Goal: Task Accomplishment & Management: Use online tool/utility

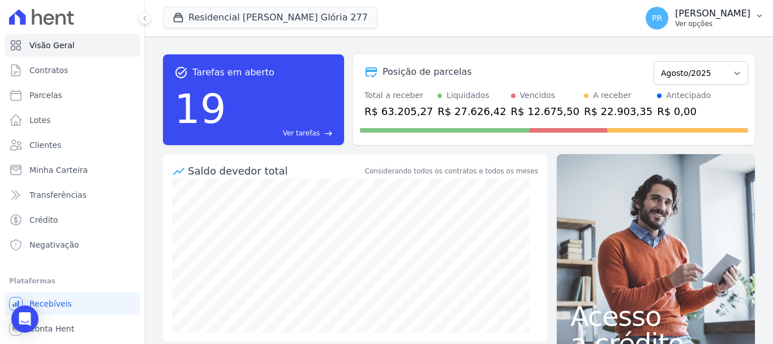
click at [699, 24] on p "Ver opções" at bounding box center [712, 23] width 75 height 9
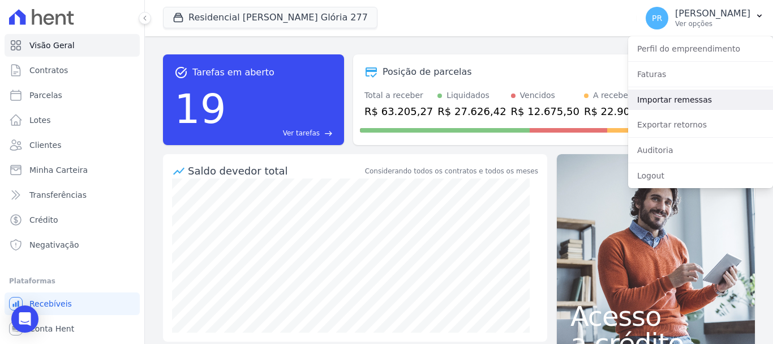
click at [688, 97] on link "Importar remessas" at bounding box center [700, 99] width 145 height 20
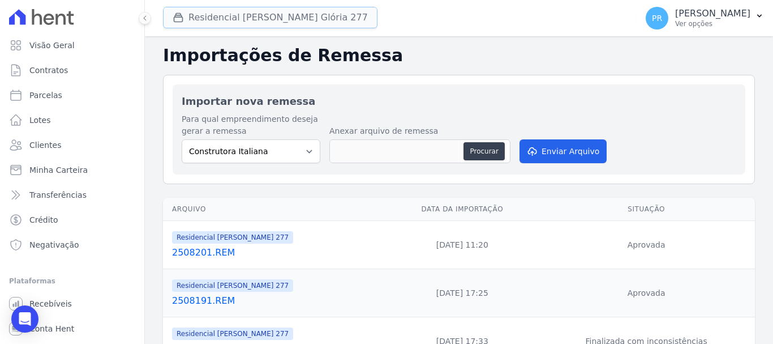
click at [281, 8] on button "Residencial [PERSON_NAME] Glória 277" at bounding box center [270, 18] width 215 height 22
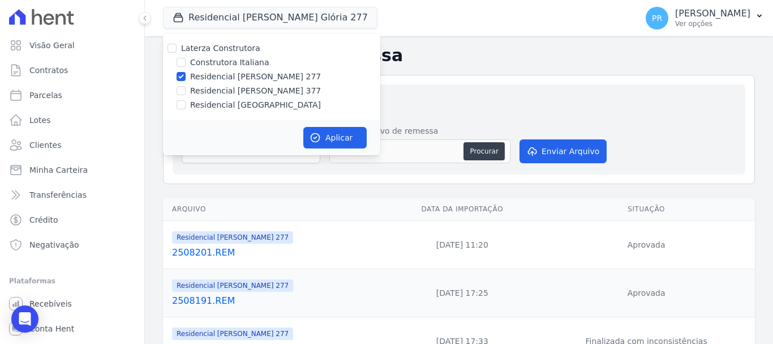
click at [225, 71] on label "Residencial [PERSON_NAME] 277" at bounding box center [255, 77] width 131 height 12
click at [186, 72] on input "Residencial [PERSON_NAME] 277" at bounding box center [181, 76] width 9 height 9
click at [261, 77] on label "Residencial [PERSON_NAME] 277" at bounding box center [255, 77] width 131 height 12
click at [186, 77] on input "Residencial [PERSON_NAME] 277" at bounding box center [181, 76] width 9 height 9
checkbox input "true"
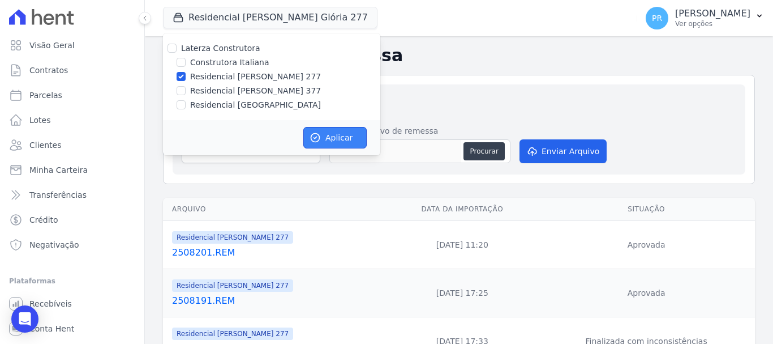
click at [327, 130] on button "Aplicar" at bounding box center [334, 138] width 63 height 22
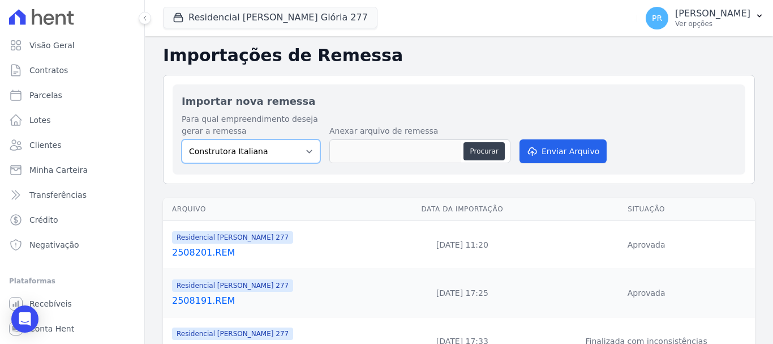
drag, startPoint x: 286, startPoint y: 152, endPoint x: 281, endPoint y: 160, distance: 8.6
click at [286, 152] on select "Construtora Italiana Residencial Maria da Glória 277 Residencial Maria da Glóri…" at bounding box center [251, 151] width 139 height 24
select select "7d698934-b935-4dc9-aa46-576f3138731b"
click at [182, 139] on select "Construtora Italiana Residencial Maria da Glória 277 Residencial Maria da Glóri…" at bounding box center [251, 151] width 139 height 24
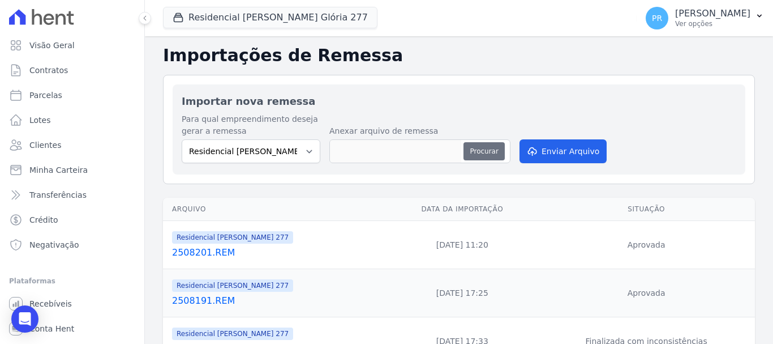
click at [489, 150] on button "Procurar" at bounding box center [484, 151] width 41 height 18
type input "2508201.REM"
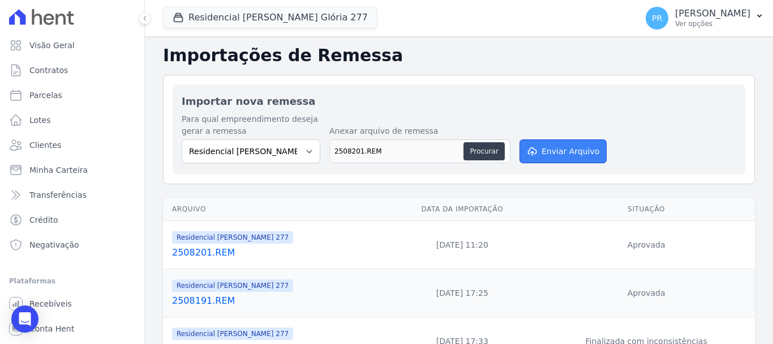
click at [541, 142] on button "Enviar Arquivo" at bounding box center [563, 151] width 87 height 24
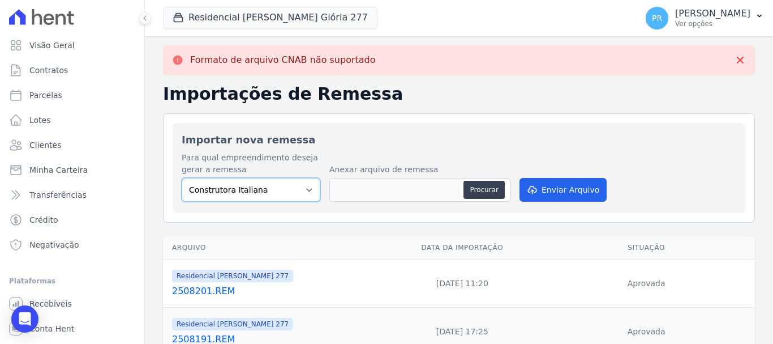
click at [255, 186] on select "Construtora Italiana Residencial Maria da Glória 277 Residencial Maria da Glóri…" at bounding box center [251, 190] width 139 height 24
select select "7d698934-b935-4dc9-aa46-576f3138731b"
click at [182, 178] on select "Construtora Italiana Residencial Maria da Glória 277 Residencial Maria da Glóri…" at bounding box center [251, 190] width 139 height 24
click at [470, 191] on button "Procurar" at bounding box center [484, 190] width 41 height 18
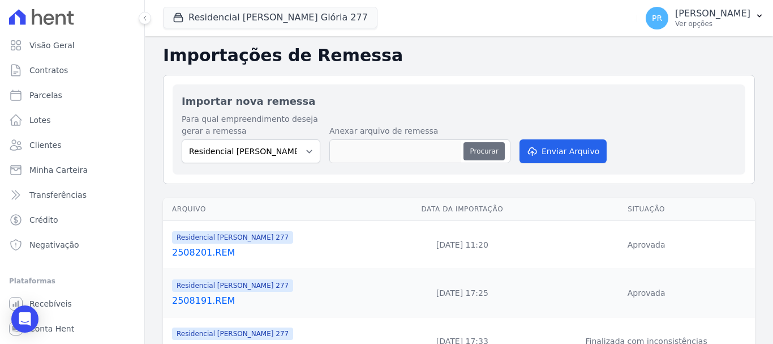
type input "2508202.REM"
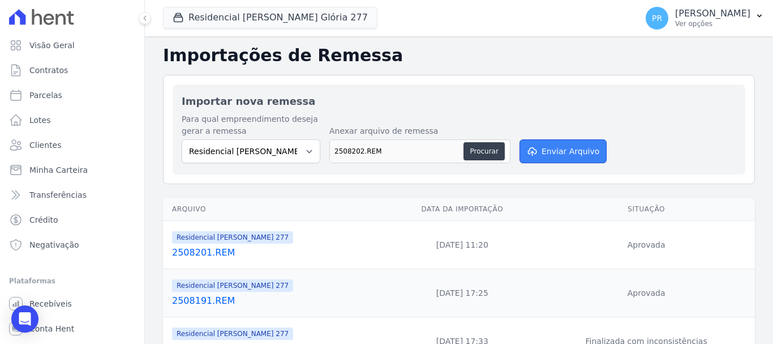
click at [535, 156] on button "Enviar Arquivo" at bounding box center [563, 151] width 87 height 24
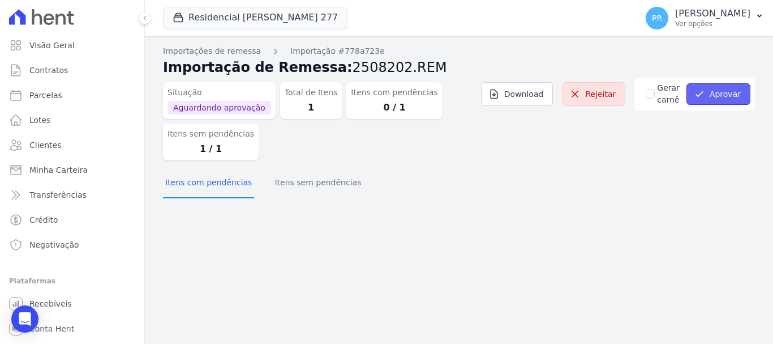
click at [705, 97] on icon "submit" at bounding box center [699, 93] width 11 height 11
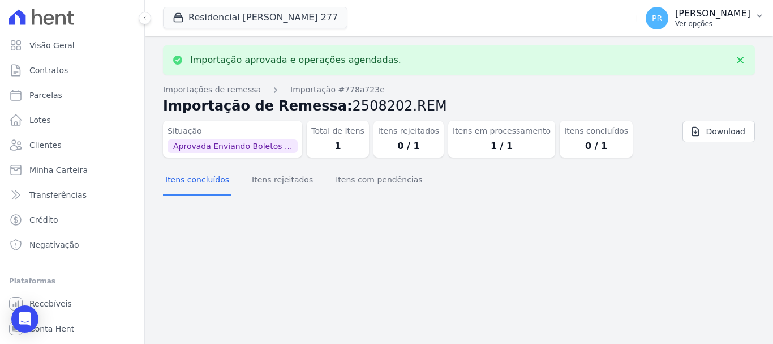
click at [669, 15] on span "PR" at bounding box center [657, 18] width 23 height 23
